Goal: Information Seeking & Learning: Learn about a topic

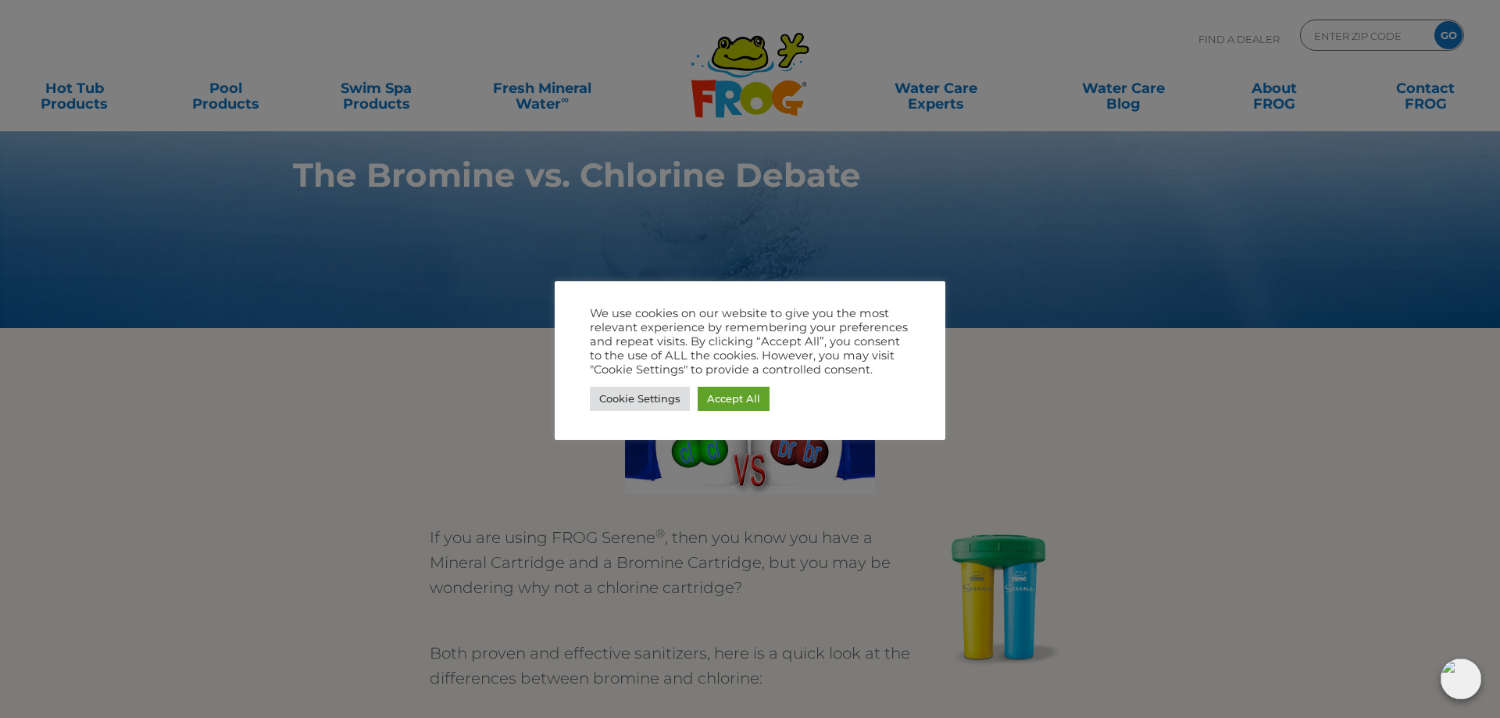
click at [1320, 269] on div at bounding box center [750, 359] width 1500 height 718
click at [718, 398] on link "Accept All" at bounding box center [734, 399] width 72 height 24
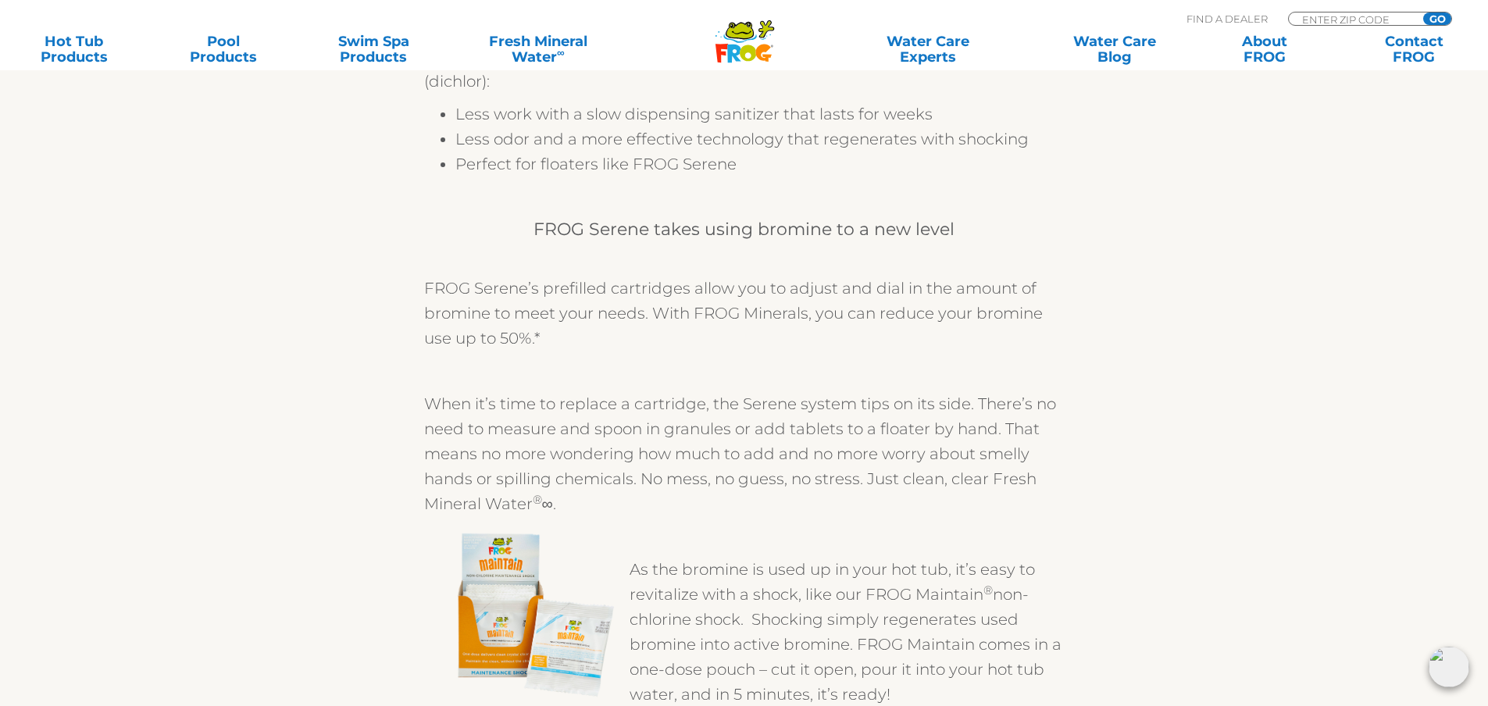
scroll to position [1875, 0]
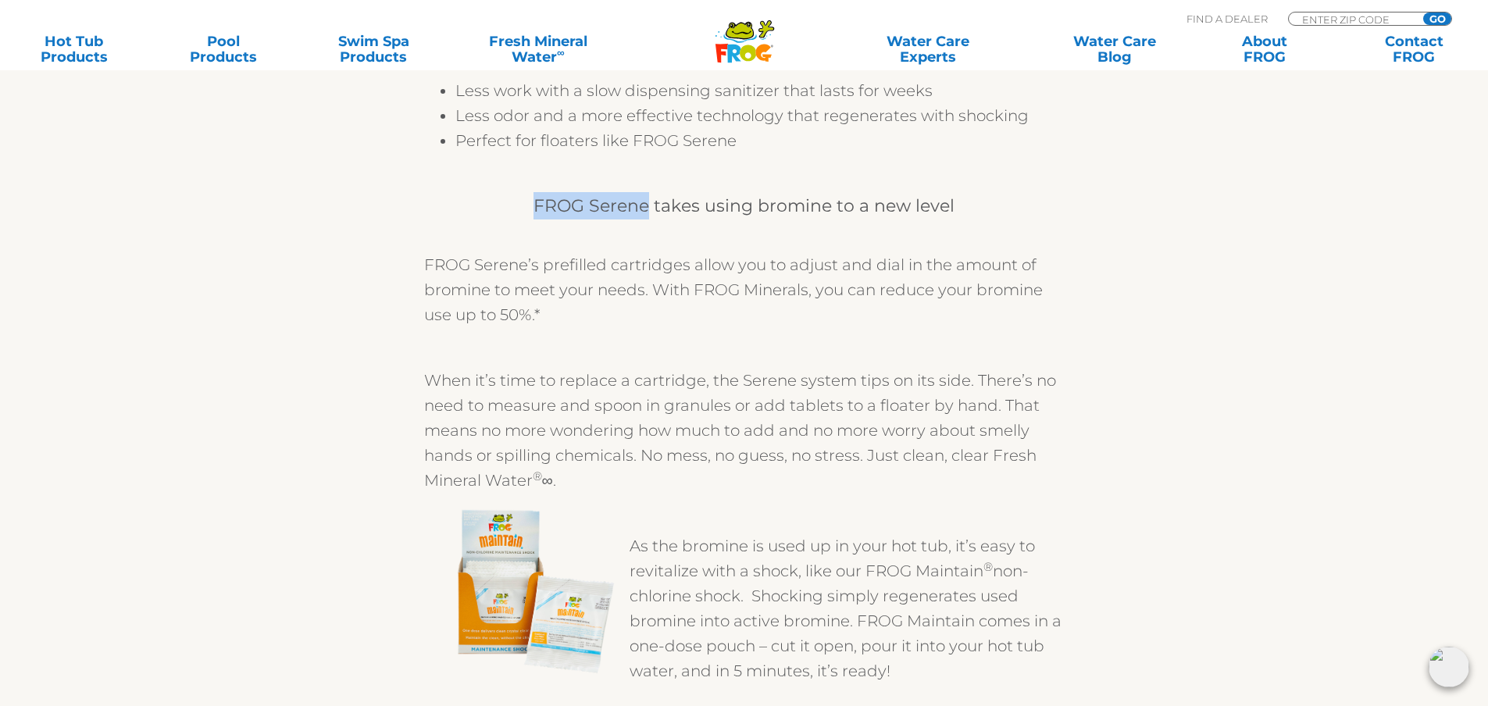
drag, startPoint x: 651, startPoint y: 209, endPoint x: 531, endPoint y: 204, distance: 120.4
click at [531, 204] on h4 "FROG Serene takes using bromine to a new level" at bounding box center [744, 205] width 641 height 27
copy h4 "FROG Serene"
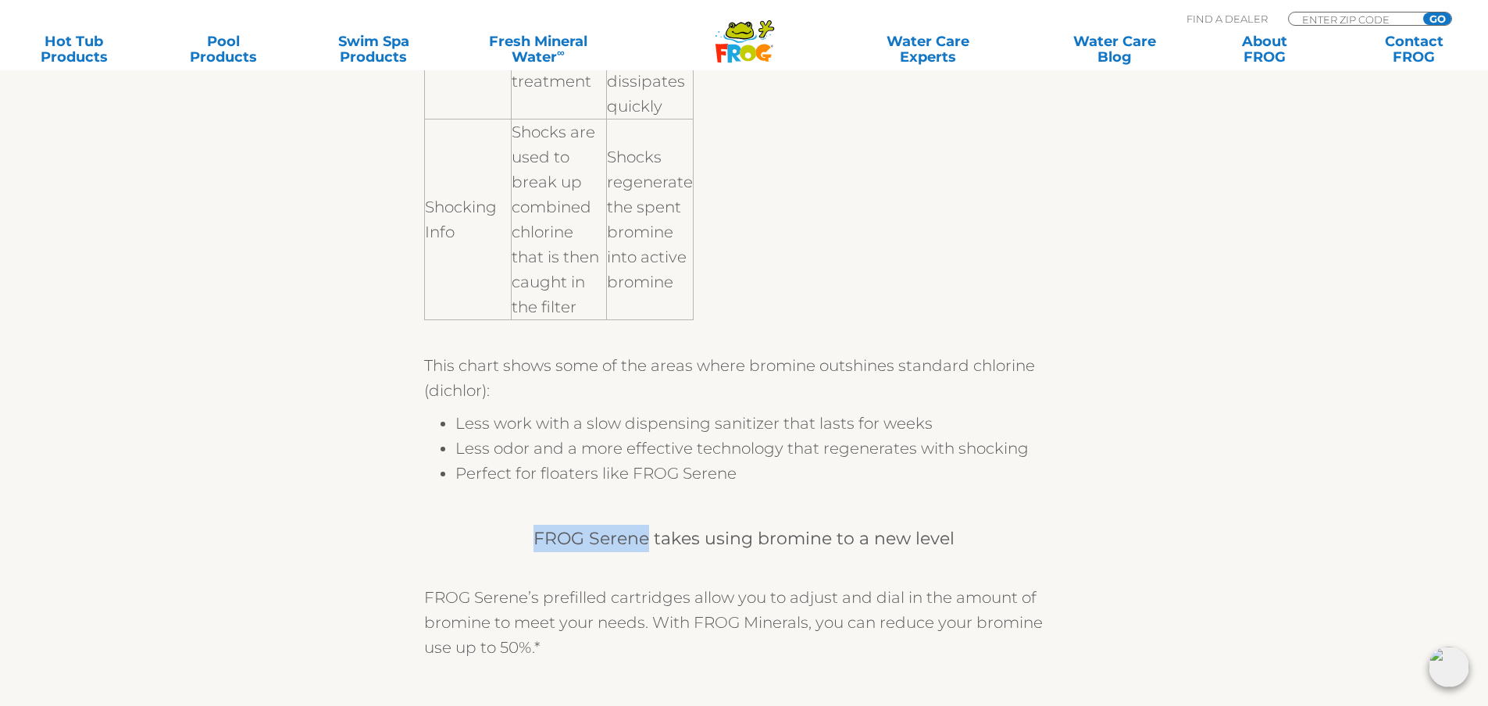
scroll to position [1406, 0]
